Goal: Task Accomplishment & Management: Use online tool/utility

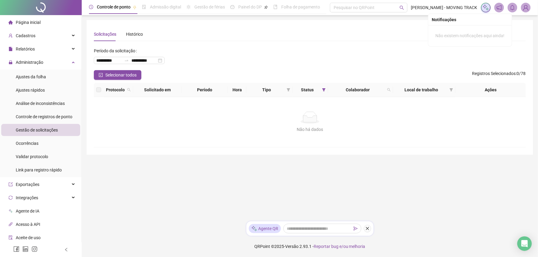
click at [25, 13] on div at bounding box center [41, 7] width 82 height 15
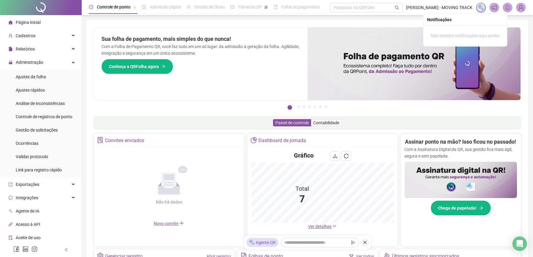
drag, startPoint x: 31, startPoint y: 6, endPoint x: 49, endPoint y: 1, distance: 18.1
click at [31, 6] on div at bounding box center [41, 7] width 82 height 15
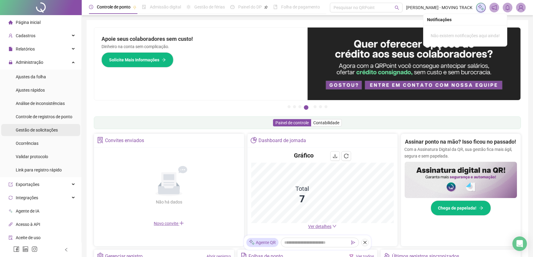
click at [35, 129] on span "Gestão de solicitações" at bounding box center [37, 130] width 42 height 5
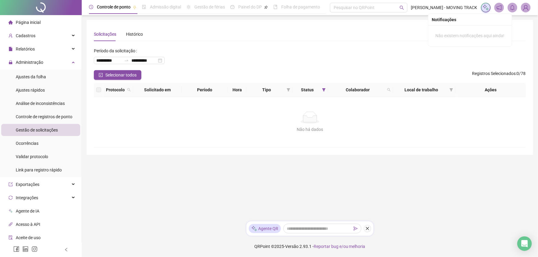
click at [51, 5] on div at bounding box center [41, 7] width 82 height 15
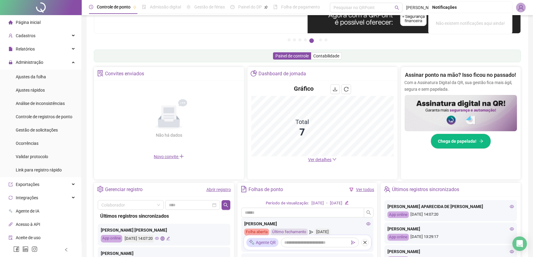
scroll to position [67, 0]
click at [222, 188] on link "Abrir registro" at bounding box center [218, 189] width 25 height 5
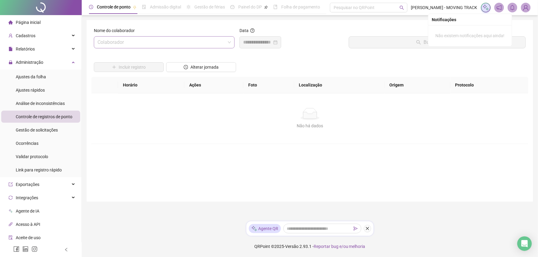
click at [127, 43] on input "search" at bounding box center [161, 43] width 128 height 12
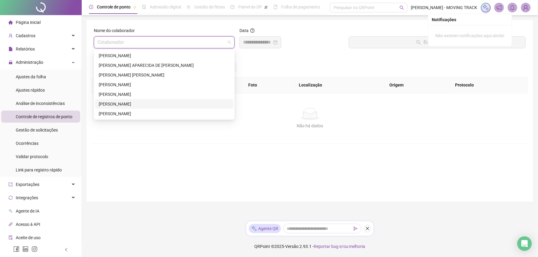
click at [112, 103] on div "[PERSON_NAME]" at bounding box center [164, 104] width 131 height 7
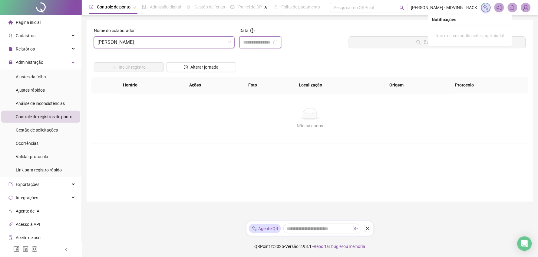
click at [272, 42] on input at bounding box center [257, 42] width 29 height 7
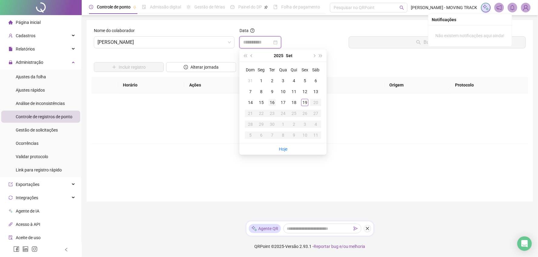
type input "**********"
click at [302, 104] on div "19" at bounding box center [304, 102] width 7 height 7
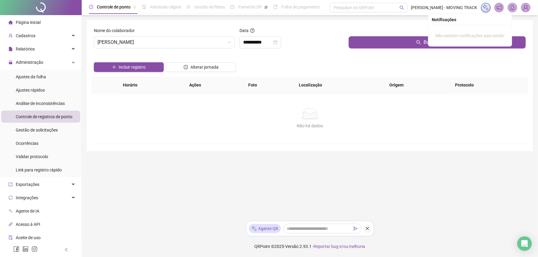
click at [366, 51] on div "Buscar registros" at bounding box center [437, 40] width 182 height 26
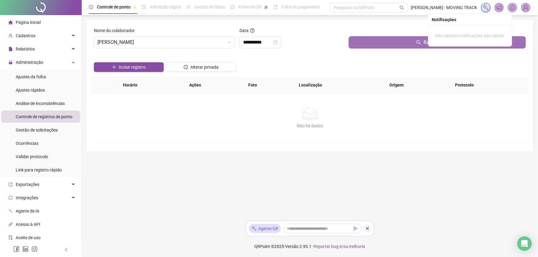
click at [367, 46] on button "Buscar registros" at bounding box center [437, 42] width 177 height 12
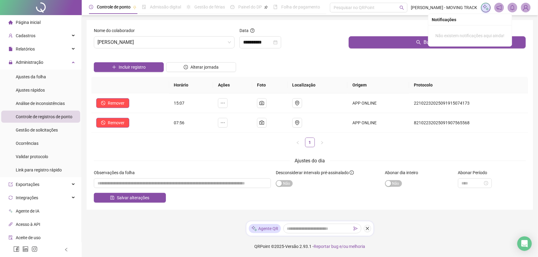
click at [34, 11] on div at bounding box center [41, 7] width 82 height 15
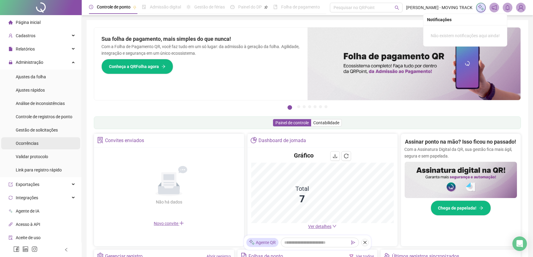
click at [52, 137] on li "Ocorrências" at bounding box center [40, 143] width 79 height 12
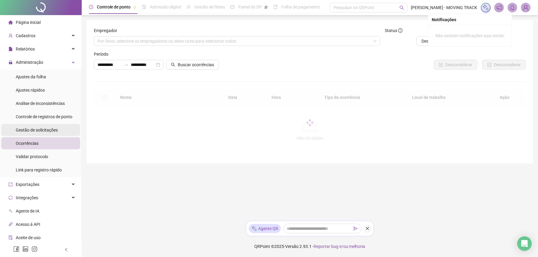
click at [52, 131] on span "Gestão de solicitações" at bounding box center [37, 130] width 42 height 5
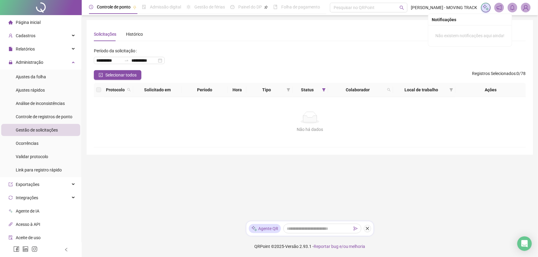
click at [28, 9] on div at bounding box center [41, 7] width 82 height 15
